Goal: Task Accomplishment & Management: Use online tool/utility

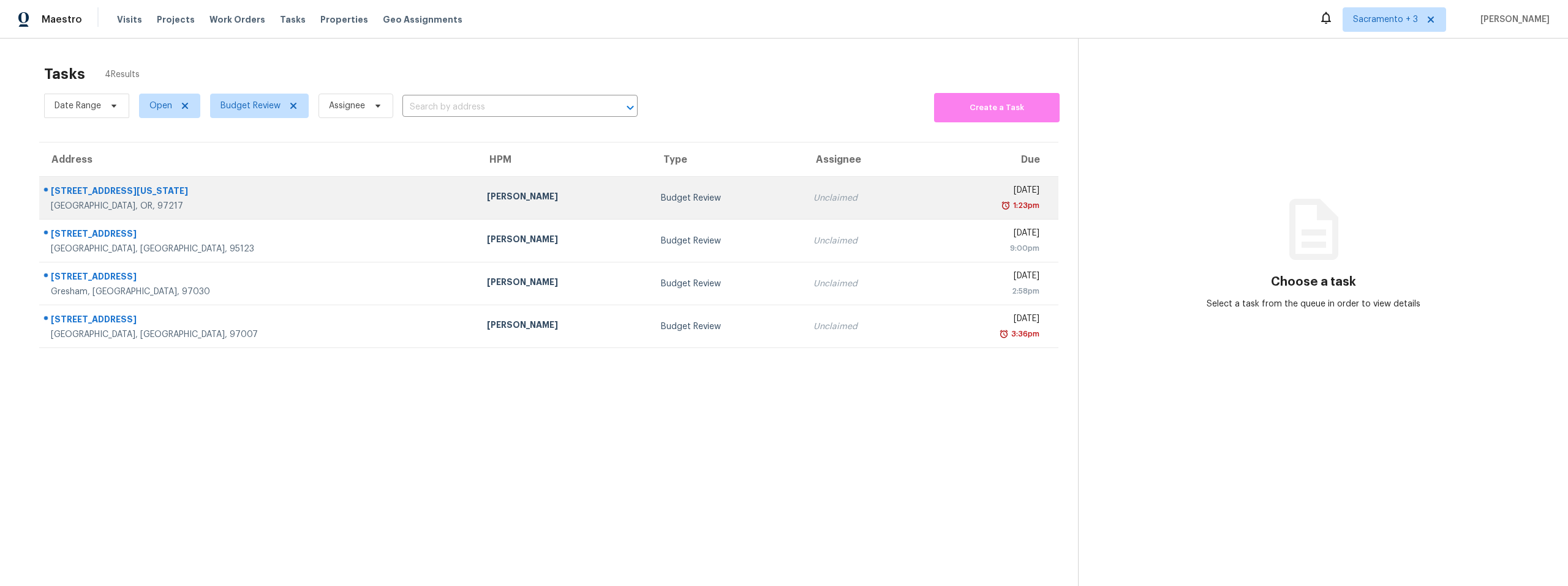
click at [166, 197] on div "[STREET_ADDRESS][US_STATE]" at bounding box center [259, 192] width 416 height 15
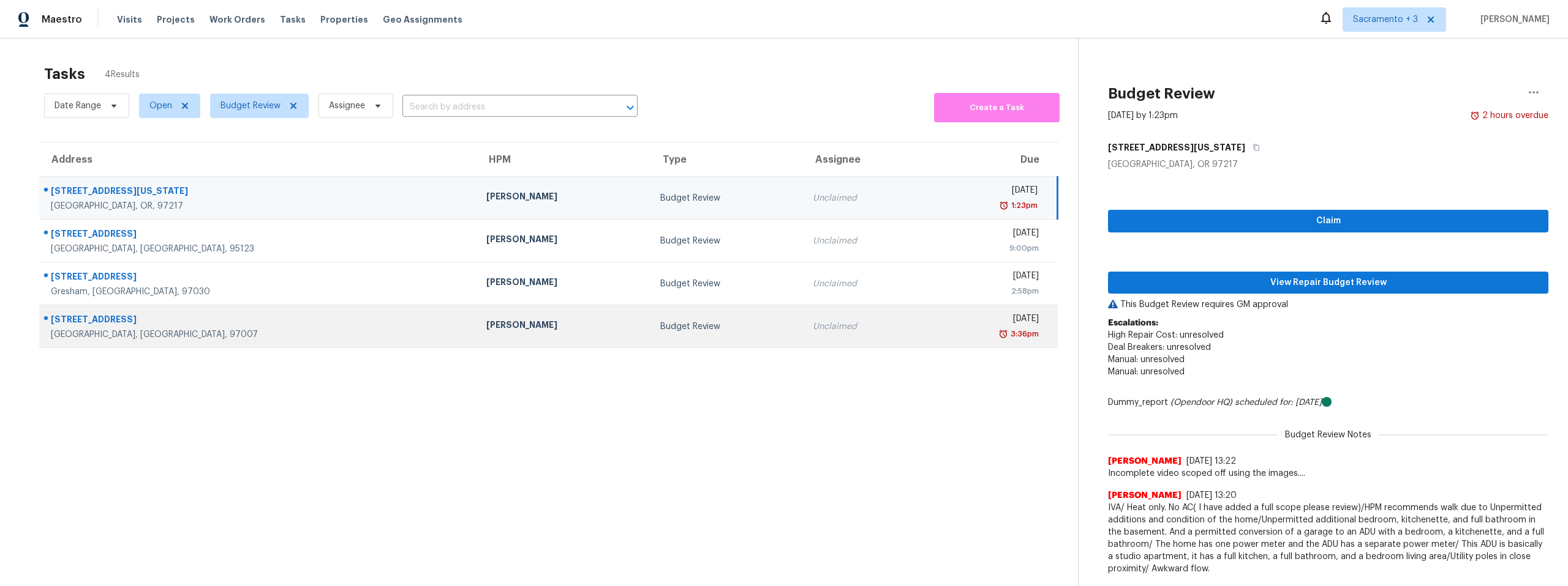
click at [89, 320] on div "[STREET_ADDRESS]" at bounding box center [258, 321] width 415 height 15
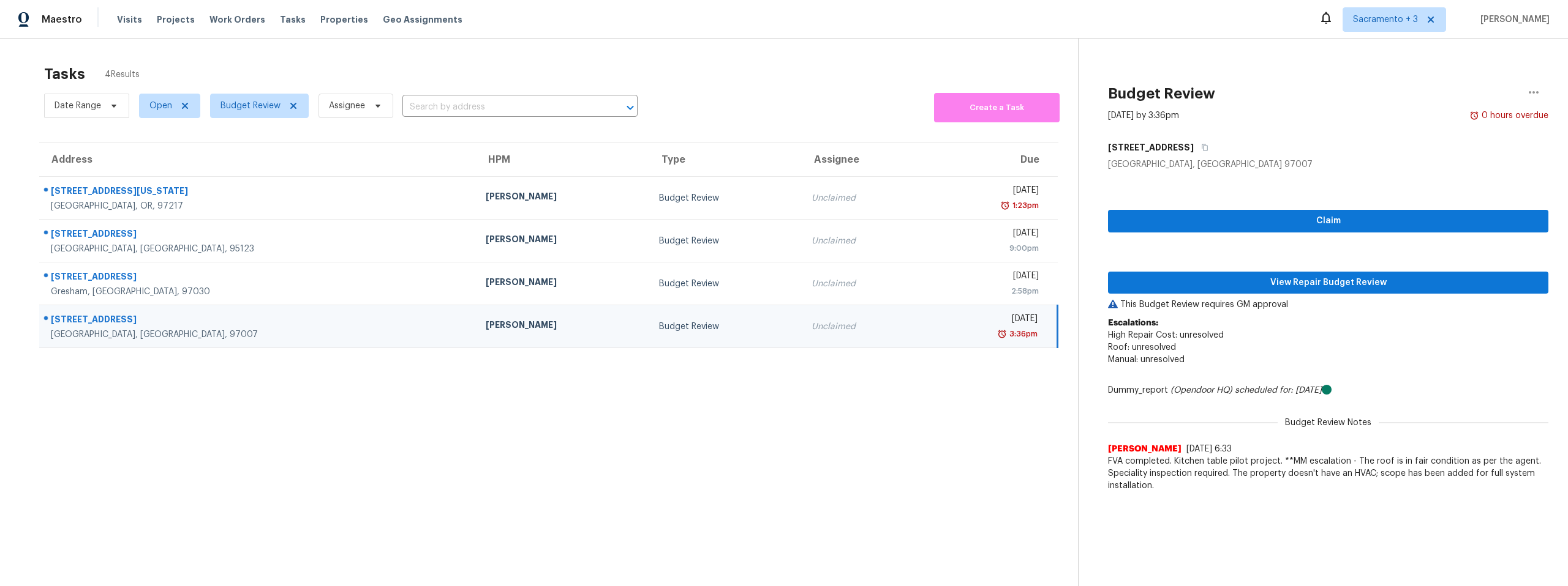
click at [81, 316] on div "[STREET_ADDRESS]" at bounding box center [258, 321] width 415 height 15
copy div "[STREET_ADDRESS]"
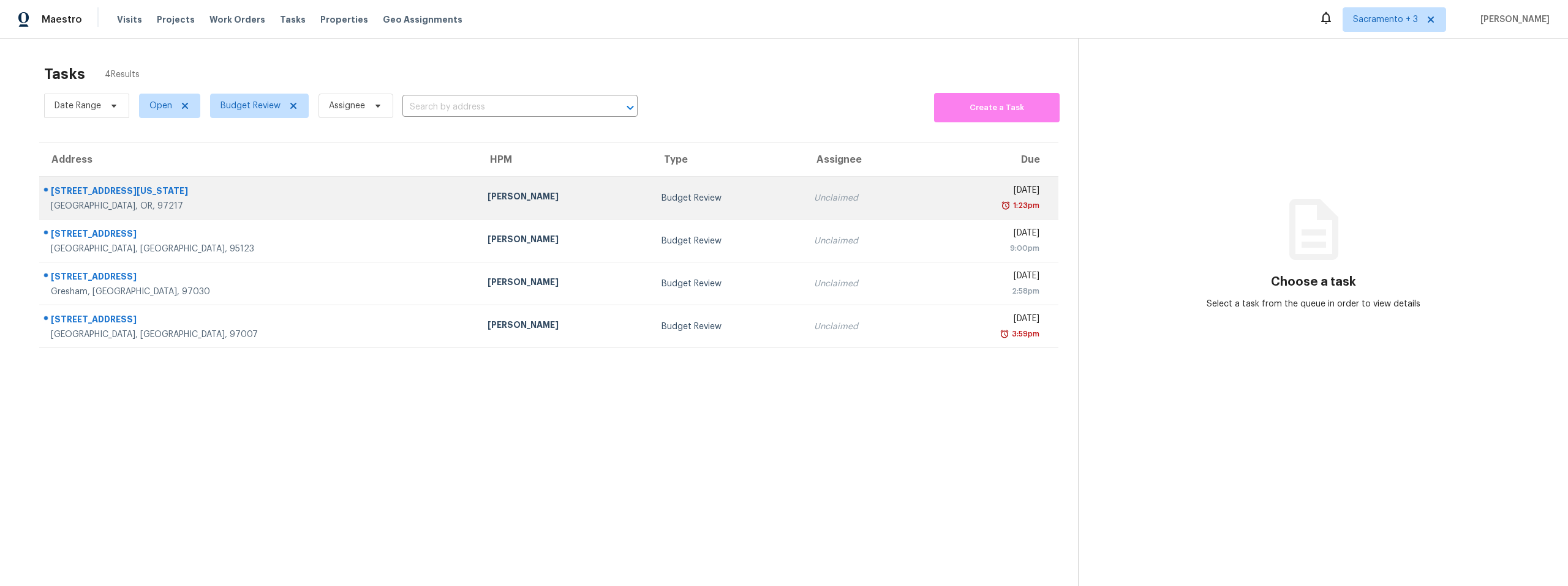
click at [92, 190] on div "6120 N Montana Ave" at bounding box center [259, 192] width 417 height 15
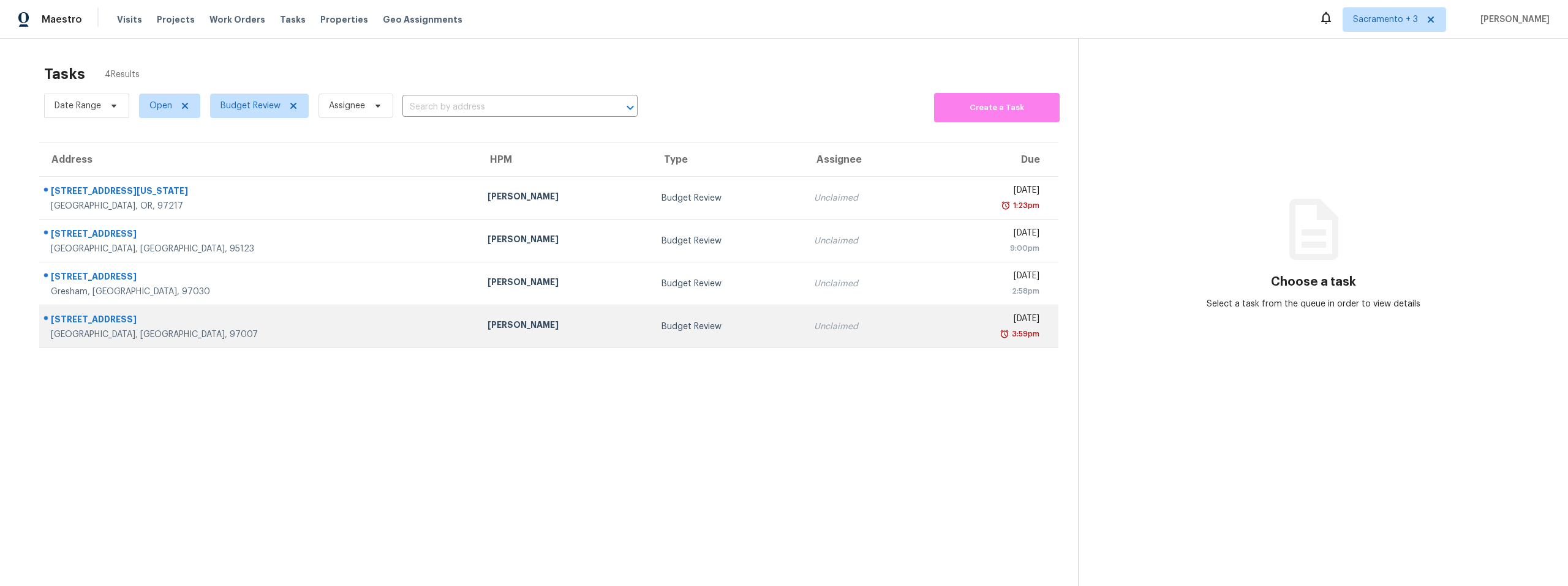
click at [130, 324] on div "[STREET_ADDRESS]" at bounding box center [259, 321] width 417 height 15
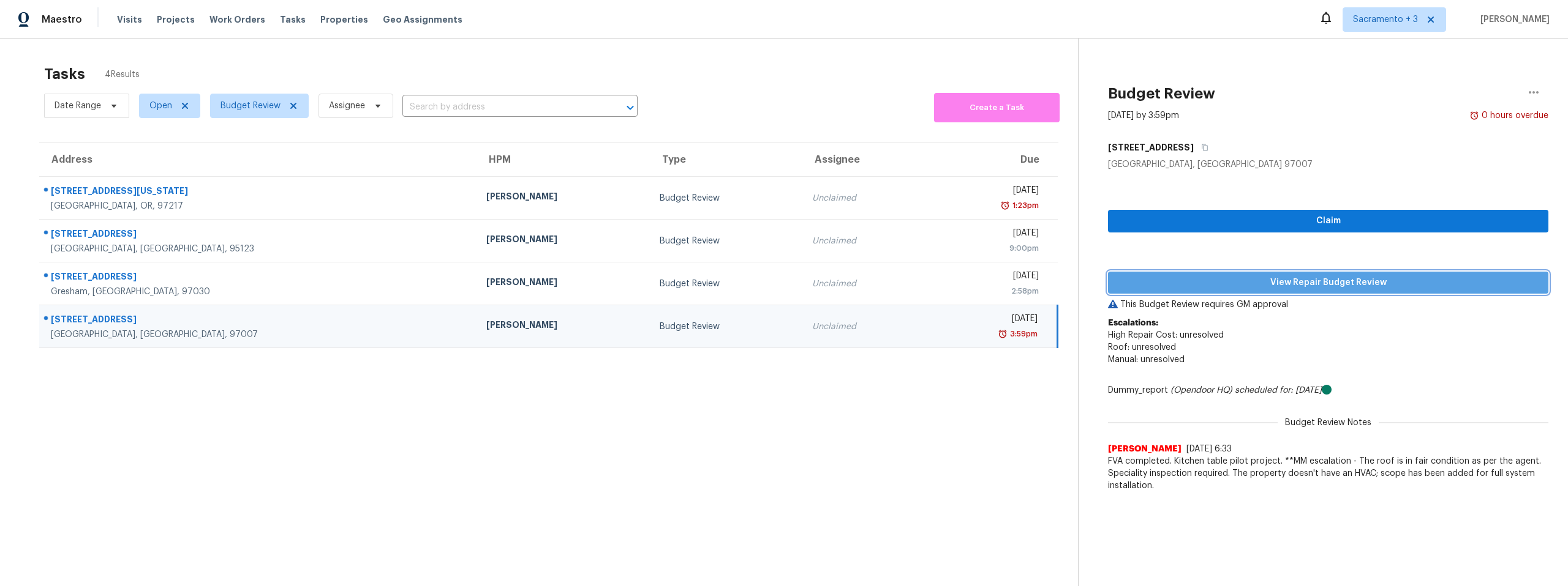
click at [1307, 281] on span "View Repair Budget Review" at bounding box center [1328, 283] width 421 height 15
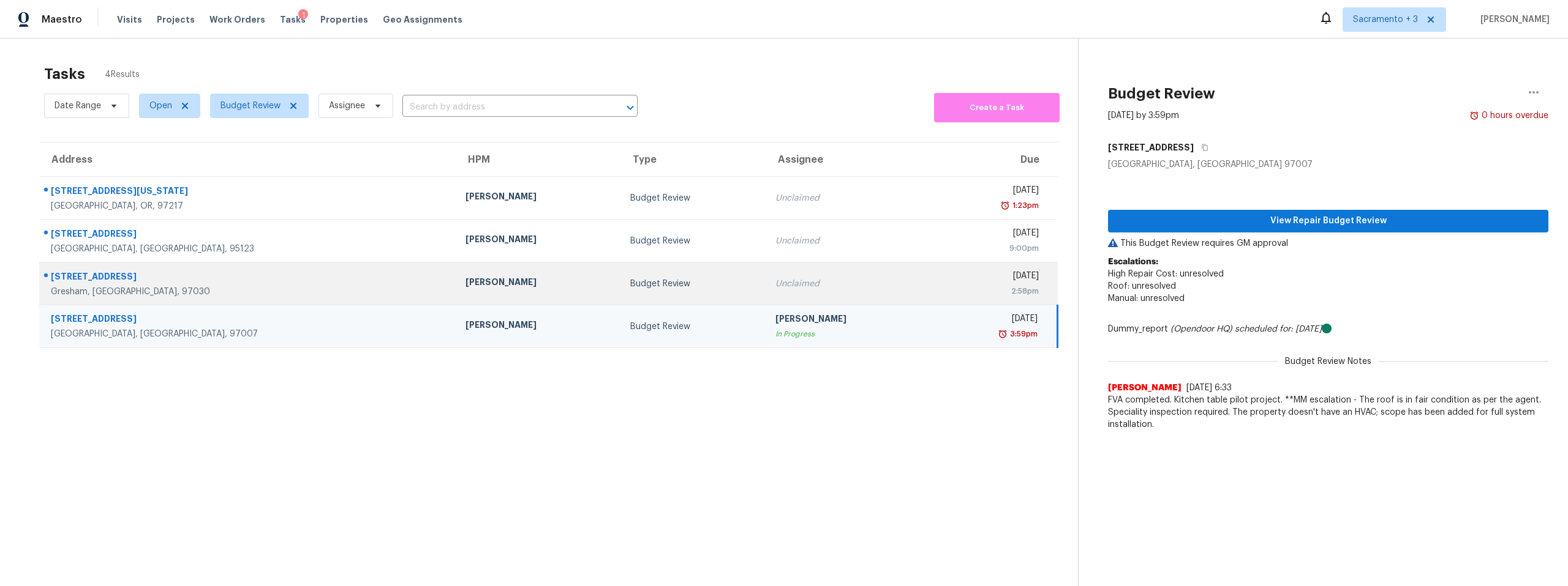
click at [249, 287] on div "Gresham, [GEOGRAPHIC_DATA], 97030" at bounding box center [248, 292] width 395 height 12
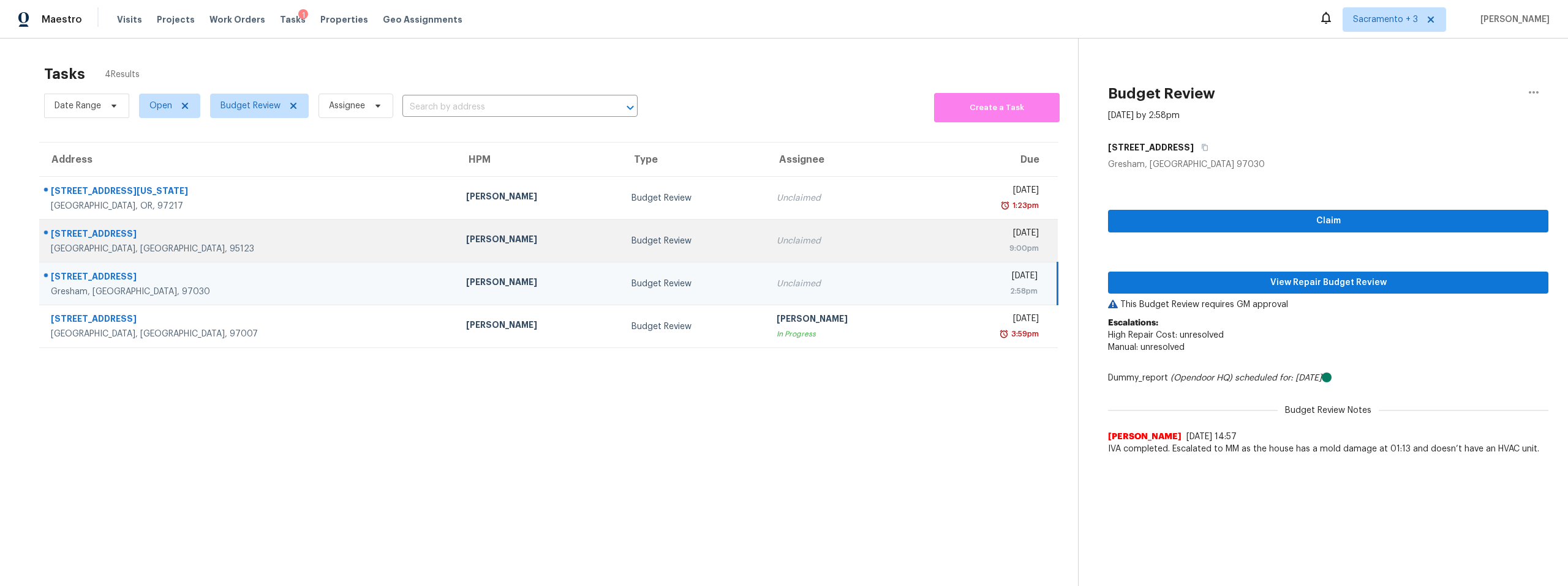
click at [154, 236] on div "[STREET_ADDRESS]" at bounding box center [248, 235] width 396 height 15
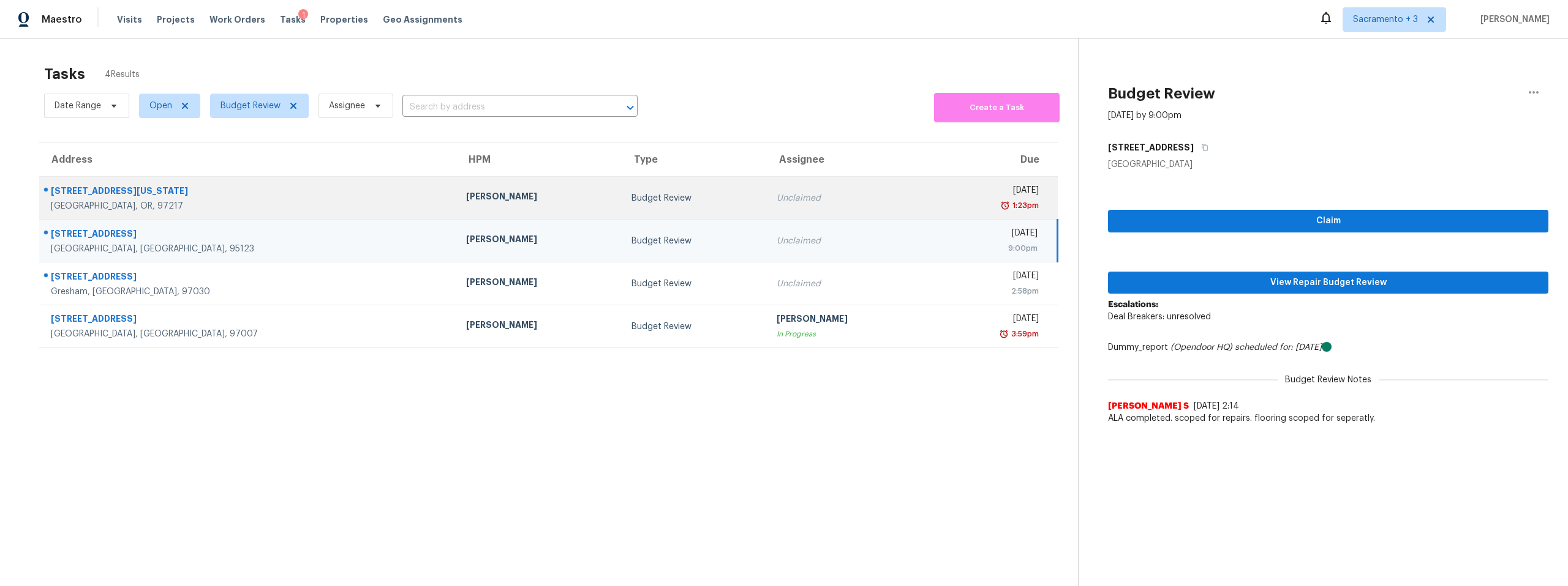
click at [154, 200] on div "[GEOGRAPHIC_DATA], OR, 97217" at bounding box center [248, 206] width 396 height 12
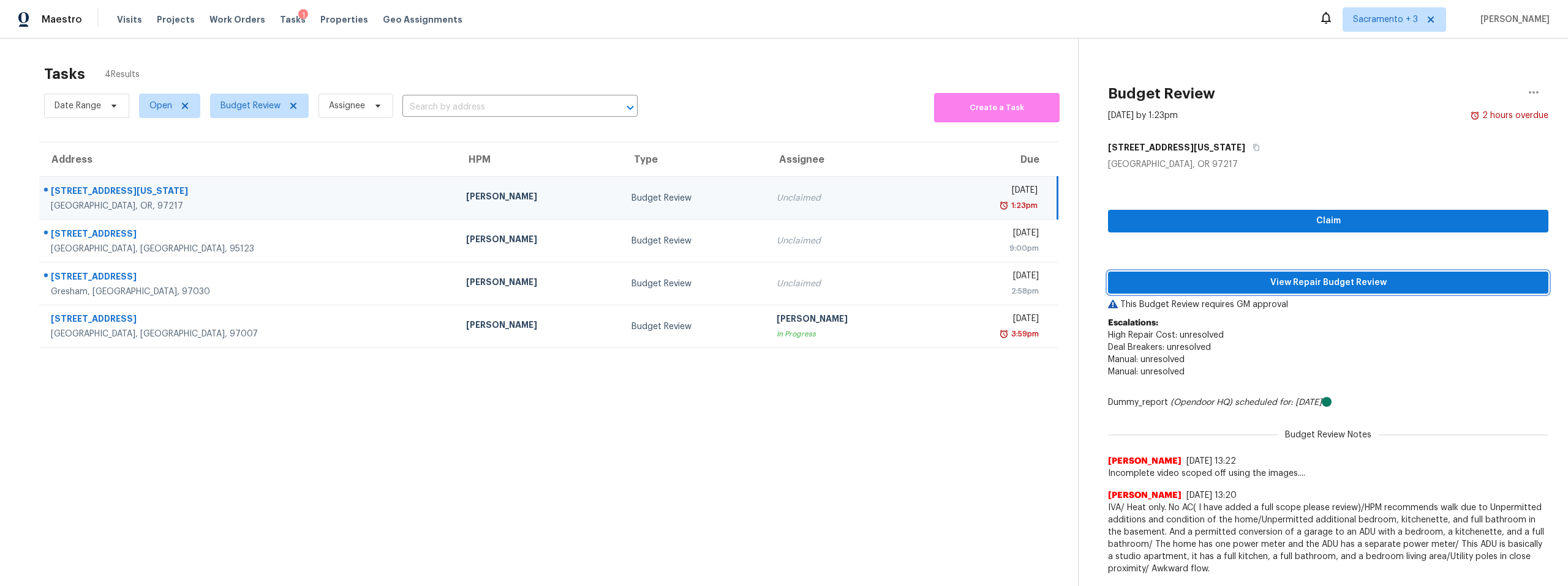
click at [1314, 284] on span "View Repair Budget Review" at bounding box center [1328, 283] width 421 height 15
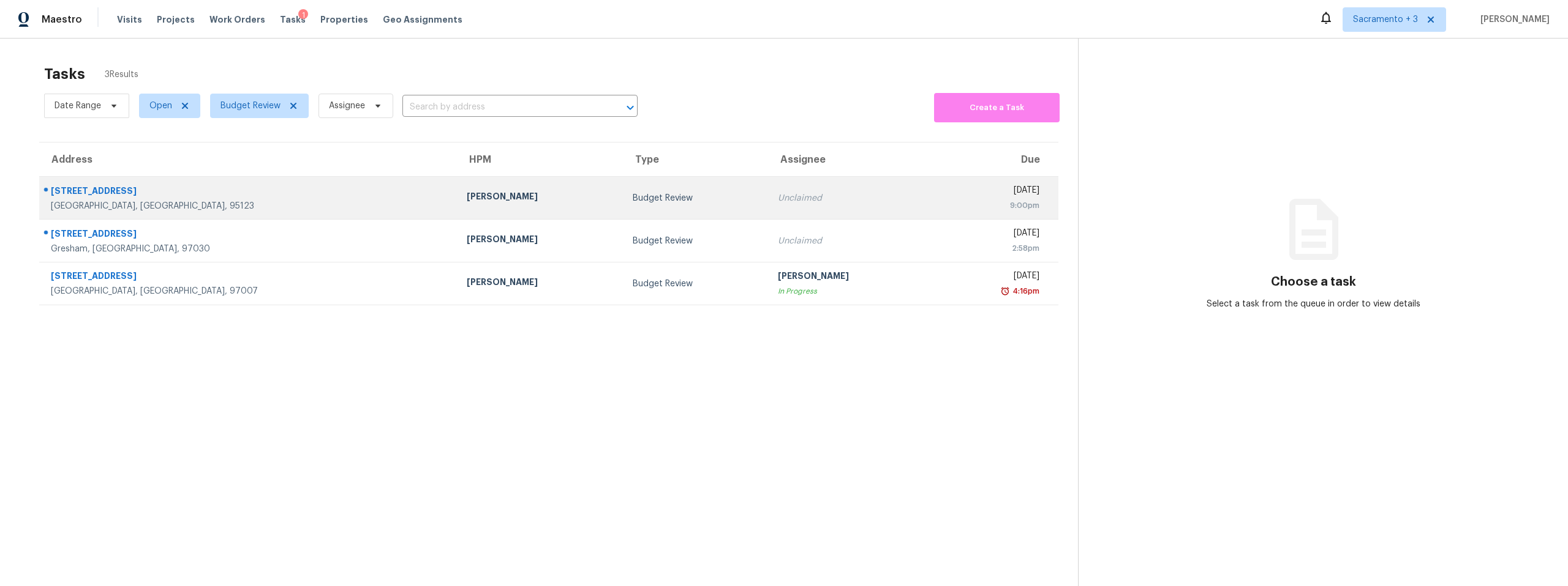
click at [79, 200] on div "[GEOGRAPHIC_DATA], [GEOGRAPHIC_DATA], 95123" at bounding box center [249, 206] width 397 height 12
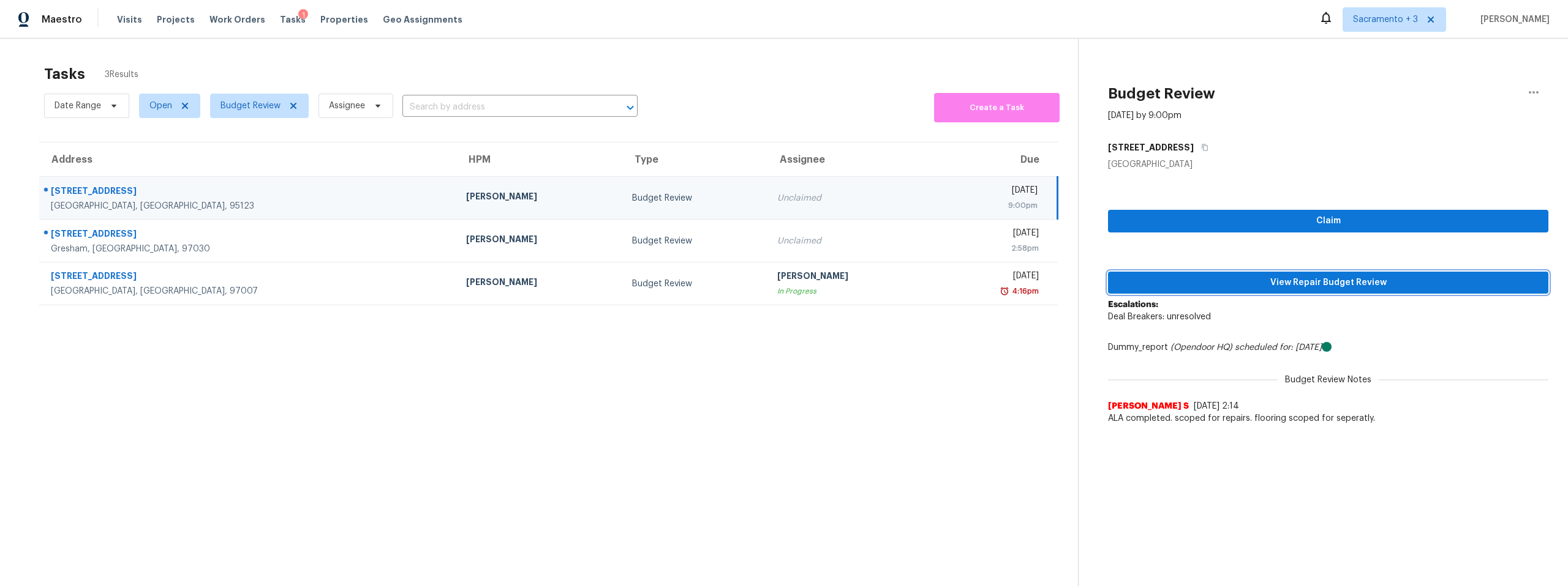
click at [1330, 280] on span "View Repair Budget Review" at bounding box center [1328, 283] width 421 height 15
